Goal: Transaction & Acquisition: Book appointment/travel/reservation

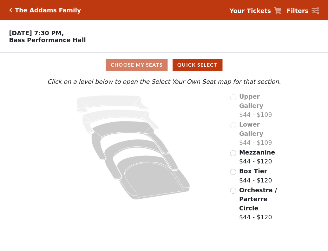
click at [327, 75] on div "Choose My Seats Quick Select Current Level Click on a level below to open the S…" at bounding box center [164, 138] width 328 height 170
click at [231, 188] on input "radio" at bounding box center [233, 191] width 6 height 6
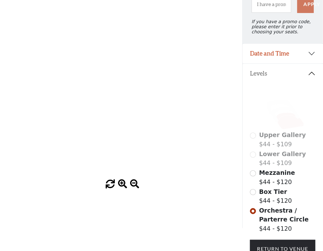
scroll to position [75, 0]
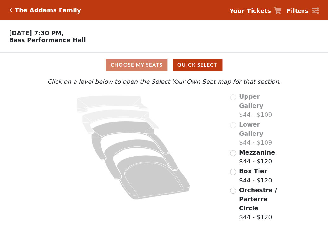
drag, startPoint x: 327, startPoint y: 66, endPoint x: 229, endPoint y: 3, distance: 116.8
click at [324, 61] on div "Choose My Seats Quick Select Current Level Click on a level below to open the S…" at bounding box center [164, 138] width 328 height 170
drag, startPoint x: 327, startPoint y: 99, endPoint x: 245, endPoint y: 121, distance: 85.4
click at [326, 99] on div "Choose My Seats Quick Select Current Level Click on a level below to open the S…" at bounding box center [164, 138] width 328 height 170
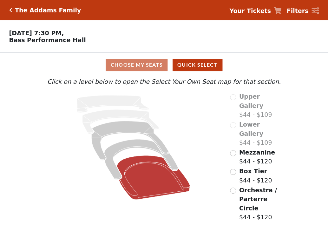
click at [168, 169] on icon at bounding box center [153, 178] width 73 height 44
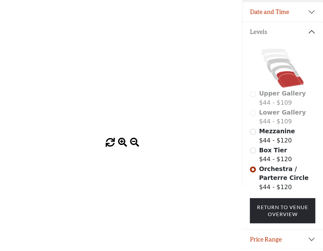
scroll to position [127, 0]
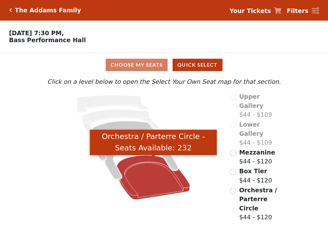
click at [140, 190] on icon "Orchestra / Parterre Circle - Seats Available: 232" at bounding box center [153, 178] width 73 height 44
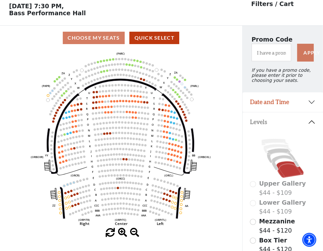
scroll to position [27, 0]
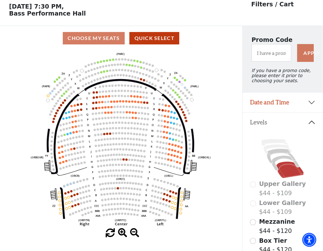
click at [182, 148] on icon "Left (ORPITL) Right (ORPITR) Center (ORPITC) ZZ AA YY BB ZA ZA (ORCL) (ORCR) (O…" at bounding box center [121, 139] width 218 height 178
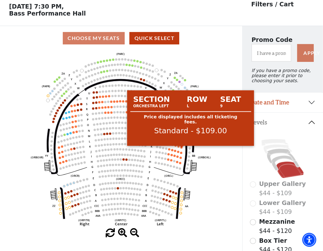
click at [182, 149] on circle at bounding box center [182, 147] width 2 height 2
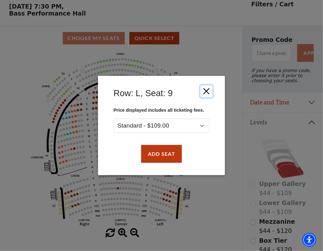
click at [208, 89] on button "Close" at bounding box center [207, 91] width 12 height 12
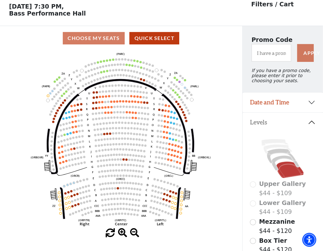
scroll to position [26, 0]
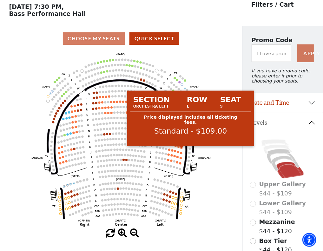
click at [182, 149] on circle at bounding box center [182, 148] width 2 height 2
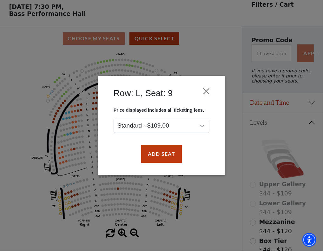
scroll to position [25, 0]
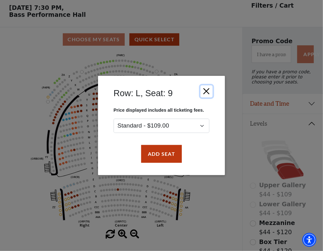
click at [209, 92] on button "Close" at bounding box center [207, 91] width 12 height 12
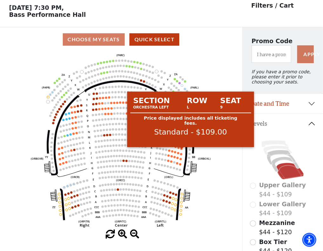
click at [181, 150] on circle at bounding box center [182, 149] width 2 height 2
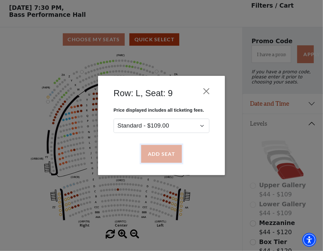
click at [164, 156] on button "Add Seat" at bounding box center [161, 154] width 41 height 18
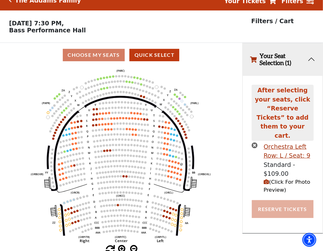
scroll to position [15, 0]
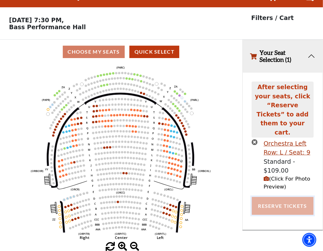
click at [278, 197] on button "Reserve Tickets" at bounding box center [283, 206] width 62 height 18
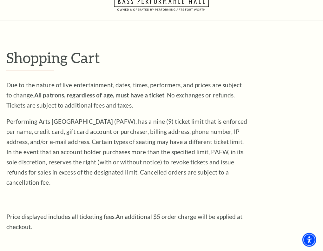
scroll to position [247, 0]
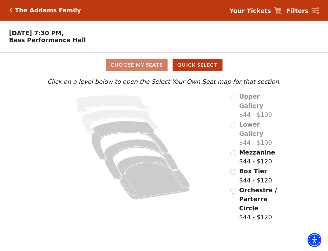
click at [327, 95] on div "Choose My Seats Quick Select Current Level Click on a level below to open the S…" at bounding box center [164, 138] width 328 height 170
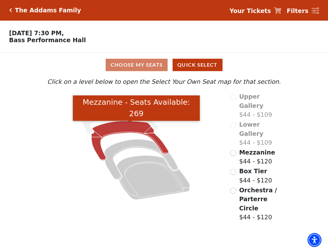
click at [129, 132] on icon "Mezzanine - Seats Available: 269" at bounding box center [129, 140] width 77 height 39
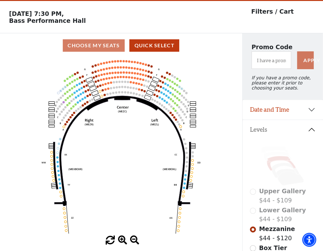
scroll to position [17, 0]
